Goal: Task Accomplishment & Management: Manage account settings

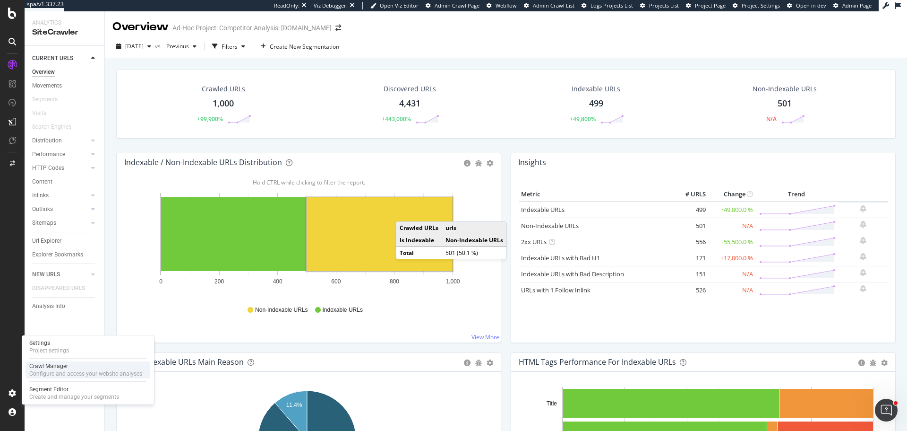
click at [84, 370] on div "Configure and access your website analyses" at bounding box center [85, 374] width 113 height 8
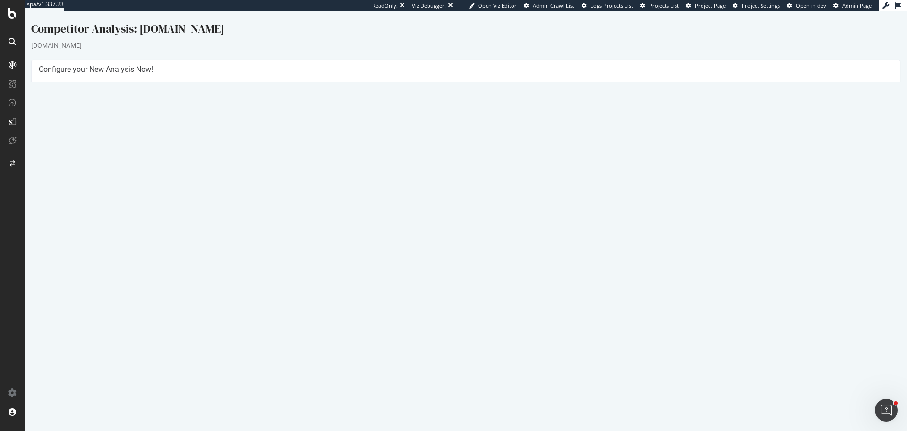
click at [499, 248] on link "Settings" at bounding box center [496, 244] width 21 height 8
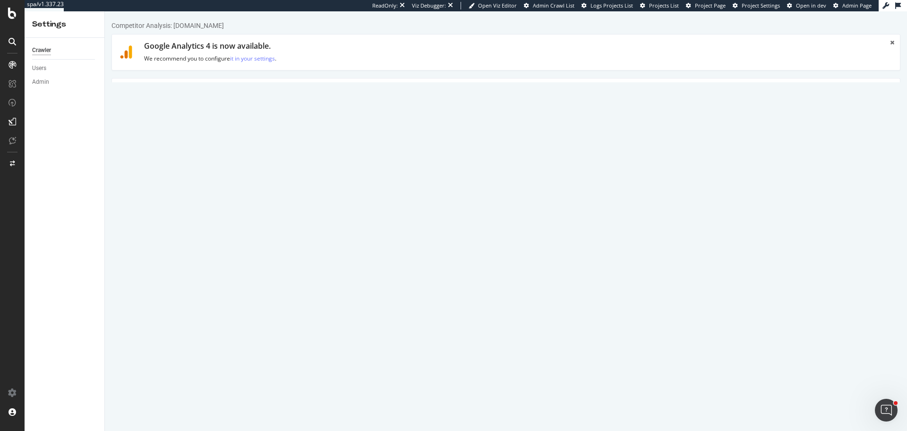
click at [309, 180] on textarea "https://www.swiggy.com/instamart" at bounding box center [571, 185] width 643 height 31
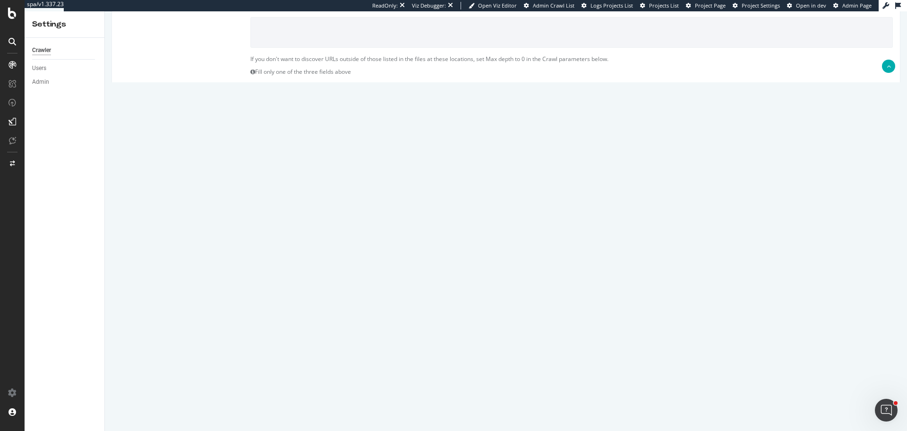
scroll to position [398, 0]
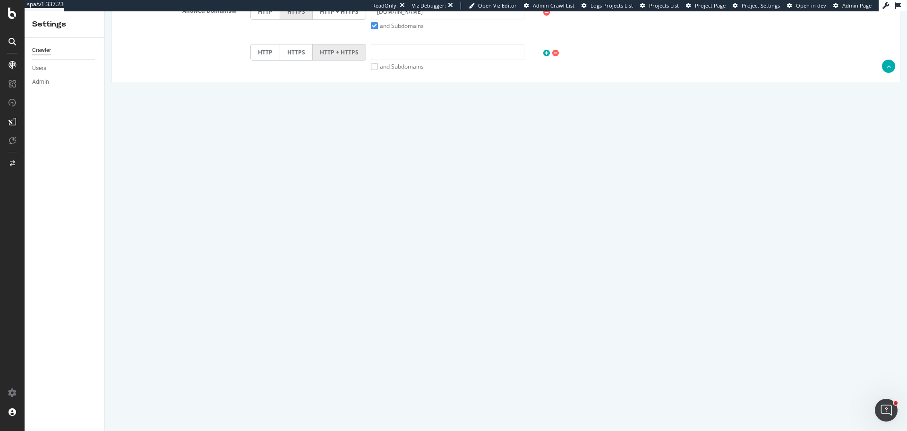
drag, startPoint x: 283, startPoint y: 206, endPoint x: 202, endPoint y: 206, distance: 80.3
click at [202, 206] on div "Max # of Analysed URLs 1000" at bounding box center [506, 207] width 788 height 16
type input "1"
type input "500000"
drag, startPoint x: 71, startPoint y: 216, endPoint x: 61, endPoint y: 216, distance: 9.9
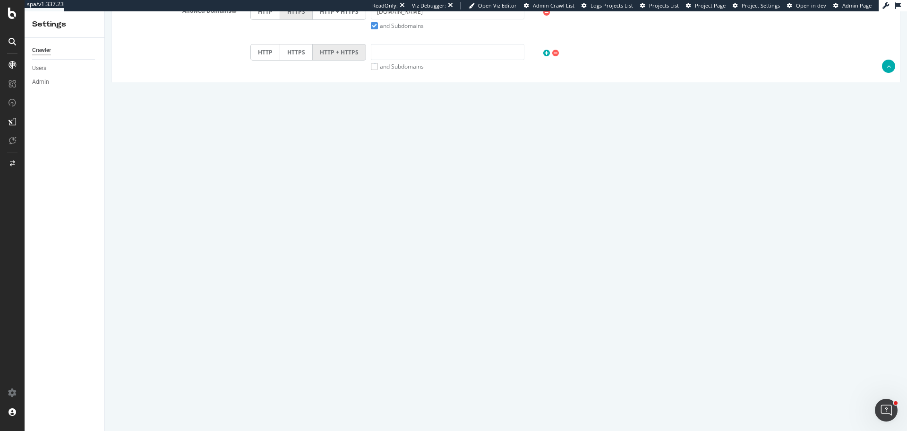
click at [105, 216] on html "Competitor Analysis: swiggy.com × × Google Analytics 4 is now available. We rec…" at bounding box center [506, 21] width 802 height 817
type input "3"
type input "1"
click at [467, 396] on button "Save" at bounding box center [469, 399] width 23 height 14
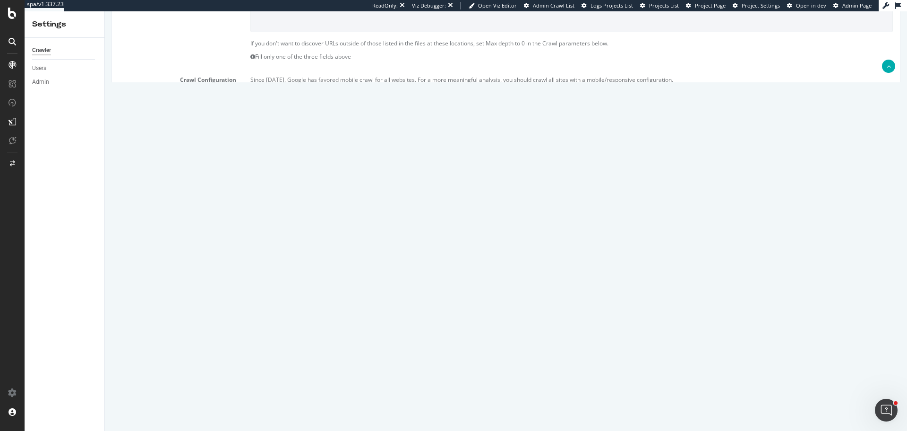
scroll to position [431, 0]
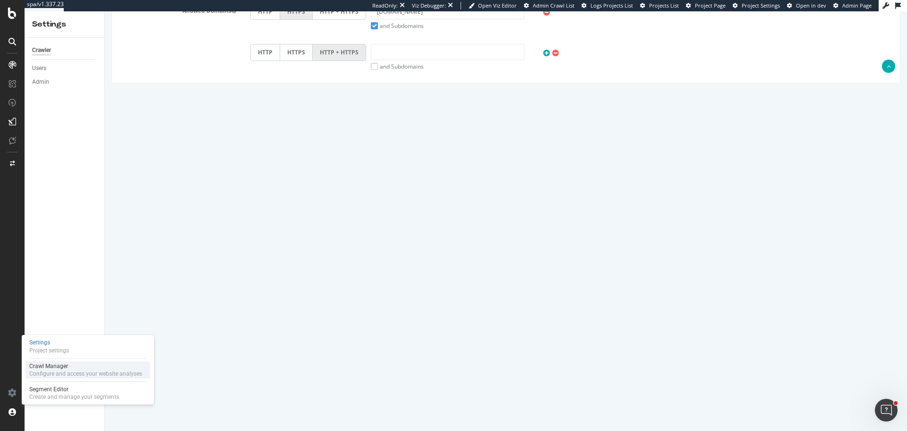
click at [62, 362] on div "Crawl Manager Configure and access your website analyses" at bounding box center [88, 369] width 125 height 17
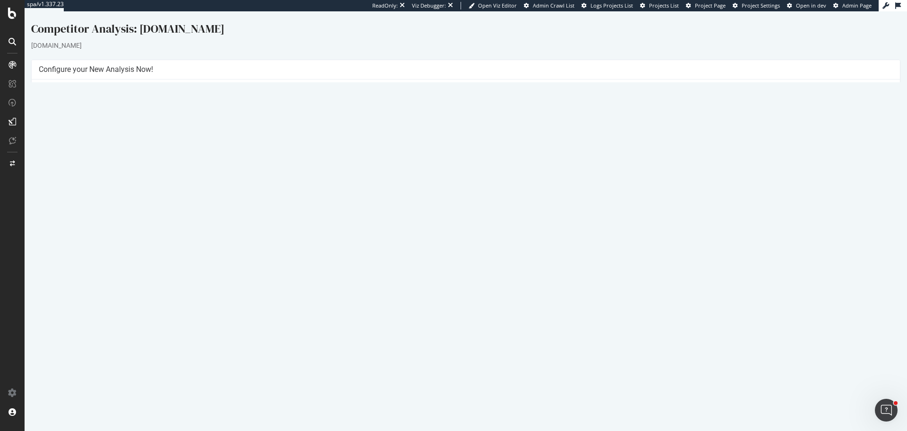
click at [447, 246] on button "Yes! Start Now" at bounding box center [454, 244] width 59 height 15
click at [282, 330] on link "Report" at bounding box center [271, 331] width 21 height 8
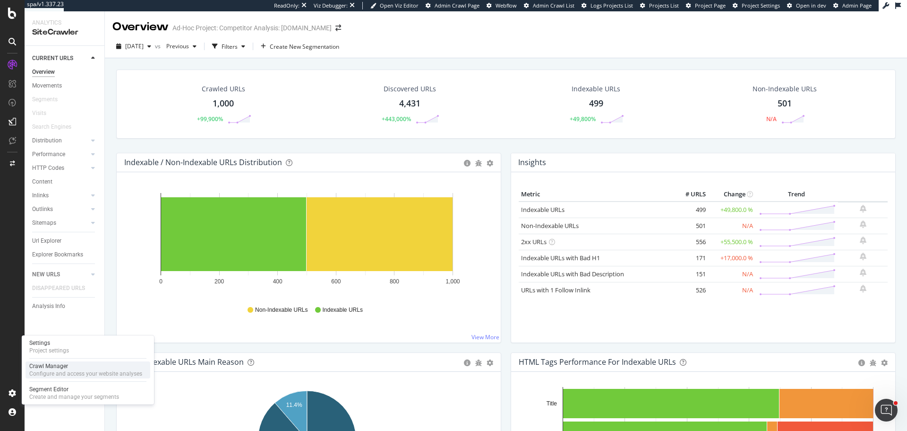
click at [68, 368] on div "Crawl Manager" at bounding box center [85, 366] width 113 height 8
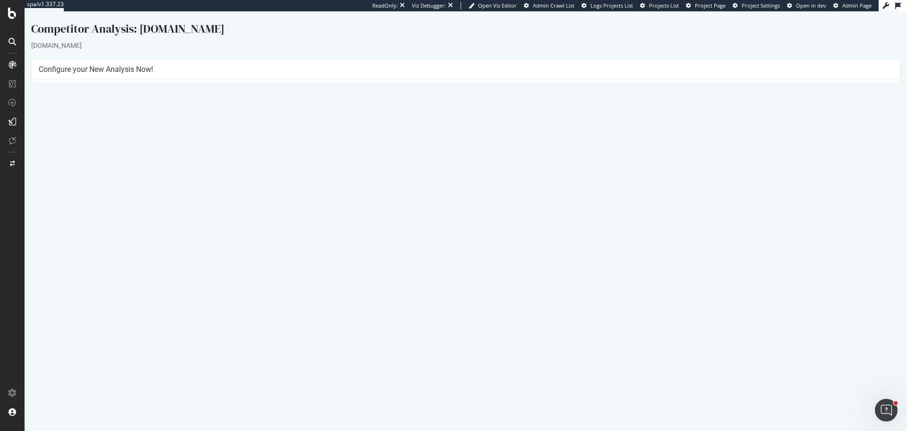
click at [465, 242] on button "Yes! Start Now" at bounding box center [454, 244] width 59 height 15
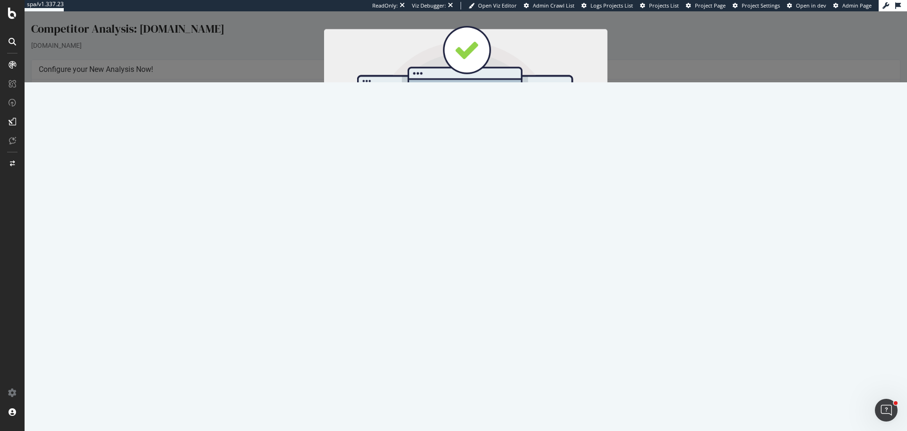
click at [483, 167] on button "Start Now" at bounding box center [484, 168] width 42 height 16
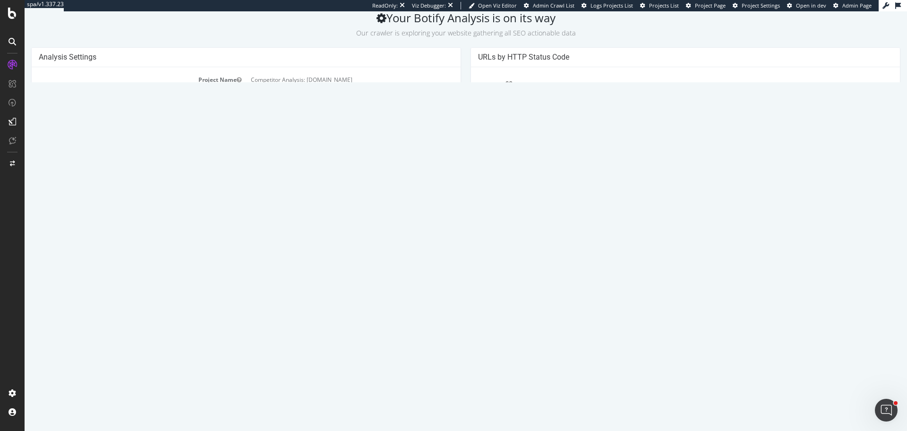
scroll to position [47, 0]
click at [302, 103] on td "https://www.swiggy.com/instamart" at bounding box center [349, 102] width 207 height 11
copy td "https://www.swiggy.com/instamart"
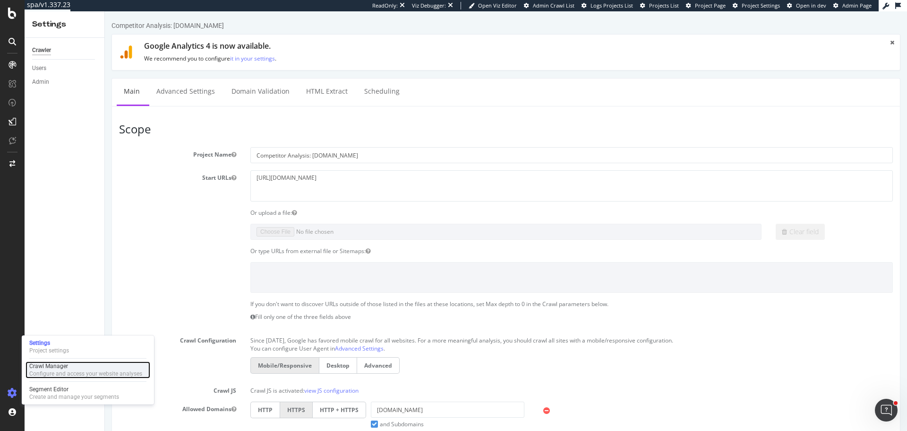
drag, startPoint x: 77, startPoint y: 369, endPoint x: 79, endPoint y: 364, distance: 5.3
click at [77, 369] on div "Crawl Manager Configure and access your website analyses" at bounding box center [85, 369] width 113 height 15
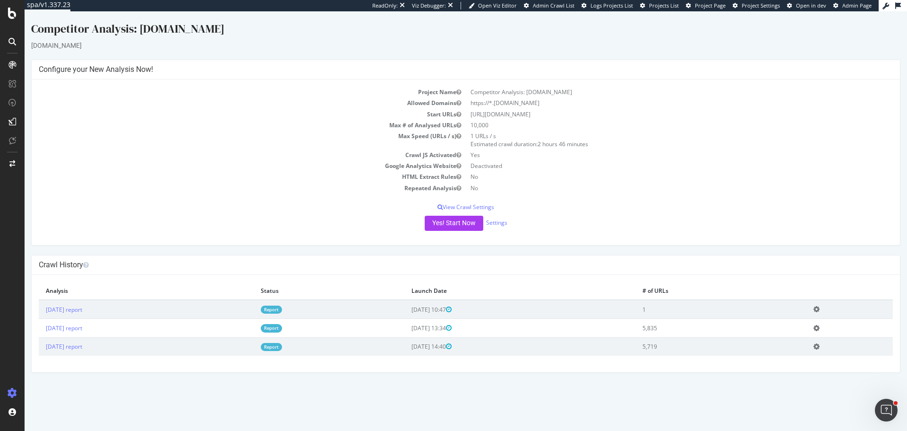
click at [282, 306] on link "Report" at bounding box center [271, 309] width 21 height 8
